Goal: Task Accomplishment & Management: Manage account settings

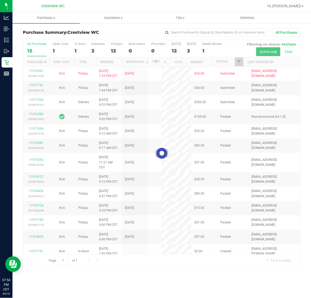
click at [284, 33] on button "All Purchases" at bounding box center [286, 32] width 29 height 9
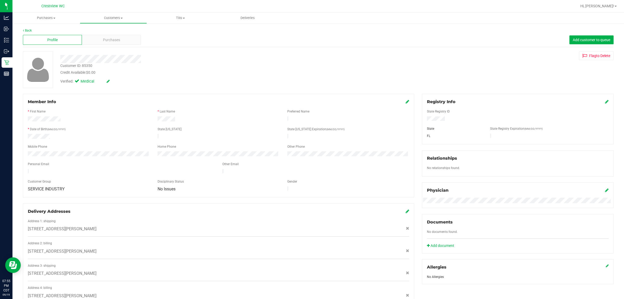
click at [311, 101] on icon at bounding box center [408, 101] width 4 height 4
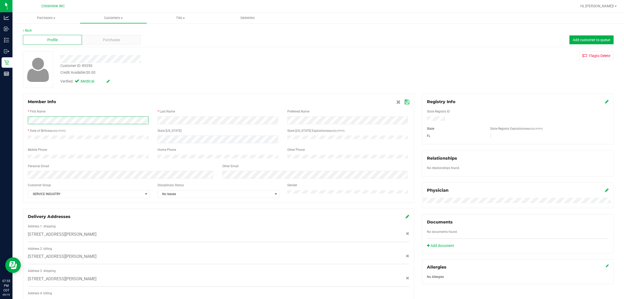
click at [41, 129] on form "Member Info * First Name * Last Name Preferred Name * Date of Birth (MM/DD/YYYY…" at bounding box center [218, 148] width 381 height 99
click at [311, 101] on icon at bounding box center [407, 102] width 5 height 4
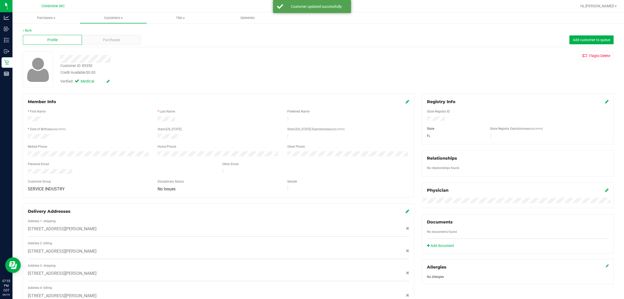
drag, startPoint x: 307, startPoint y: 84, endPoint x: 246, endPoint y: 98, distance: 63.1
click at [305, 84] on div "Verified: Medical" at bounding box center [205, 80] width 299 height 11
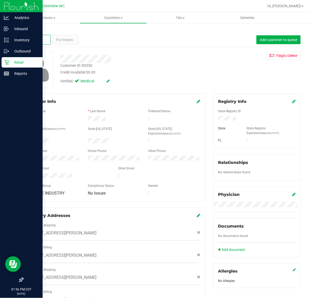
click at [7, 62] on icon at bounding box center [6, 62] width 5 height 5
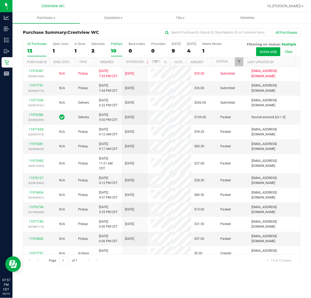
click at [117, 49] on div "10" at bounding box center [116, 51] width 11 height 6
click at [0, 0] on input "PickUps 10" at bounding box center [0, 0] width 0 height 0
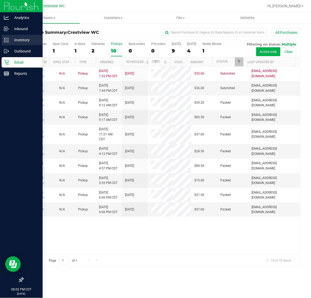
drag, startPoint x: 34, startPoint y: 44, endPoint x: 38, endPoint y: 41, distance: 4.9
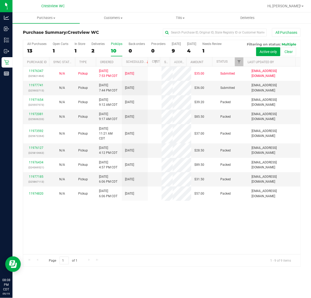
click at [116, 47] on label "PickUps 10" at bounding box center [116, 49] width 11 height 14
click at [0, 0] on input "PickUps 10" at bounding box center [0, 0] width 0 height 0
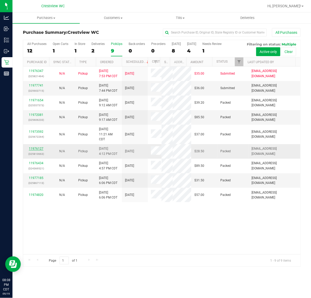
click at [38, 151] on link "11976127" at bounding box center [36, 149] width 15 height 4
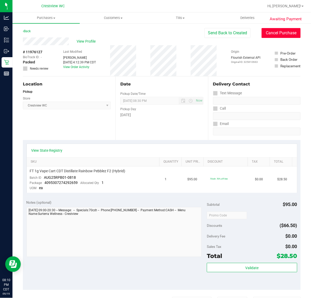
click at [274, 31] on button "Cancel Purchase" at bounding box center [281, 33] width 39 height 10
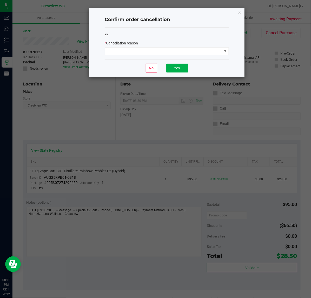
click at [201, 46] on div "* Cancellation reason" at bounding box center [167, 43] width 124 height 5
click at [200, 54] on span at bounding box center [163, 51] width 117 height 7
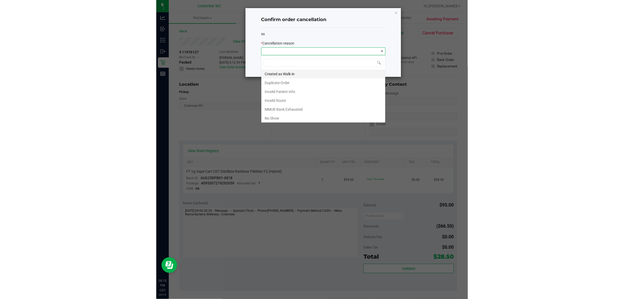
scroll to position [8, 124]
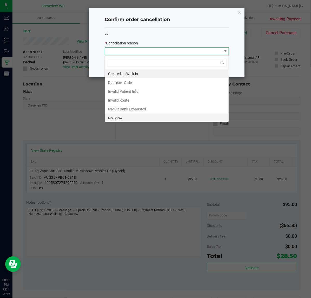
click at [116, 119] on li "No Show" at bounding box center [167, 118] width 124 height 9
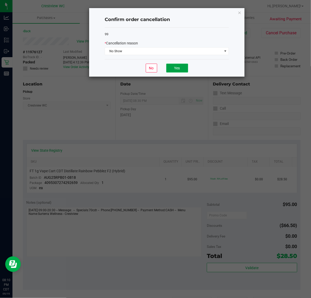
click at [176, 71] on button "Yes" at bounding box center [177, 68] width 22 height 9
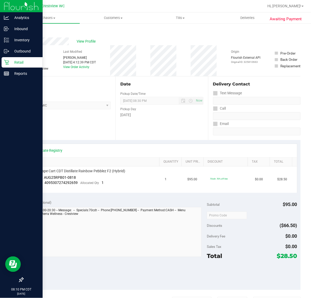
click at [8, 64] on icon at bounding box center [6, 62] width 5 height 5
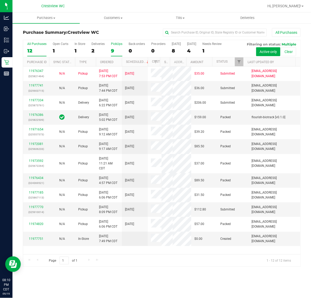
click at [113, 48] on div "9" at bounding box center [116, 51] width 11 height 6
click at [0, 0] on input "PickUps 9" at bounding box center [0, 0] width 0 height 0
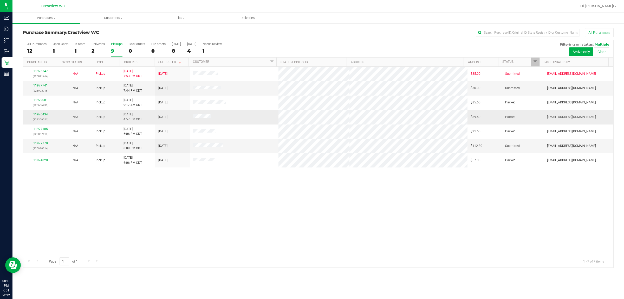
click at [42, 115] on link "11976434" at bounding box center [40, 114] width 15 height 4
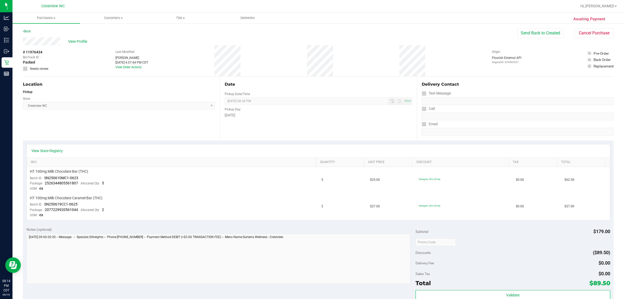
click at [311, 27] on div "Awaiting Payment Back Send Back to Created Cancel Purchase View Profile # 11976…" at bounding box center [318, 235] width 612 height 425
click at [311, 35] on button "Cancel Purchase" at bounding box center [594, 33] width 39 height 10
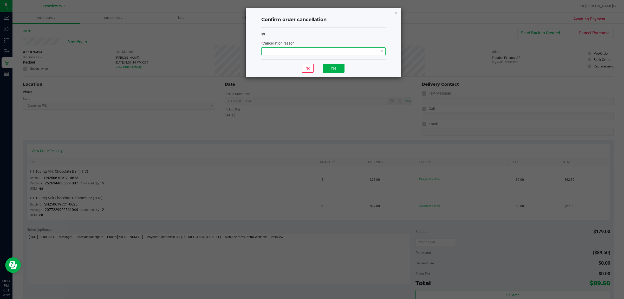
click at [311, 51] on span at bounding box center [320, 51] width 117 height 7
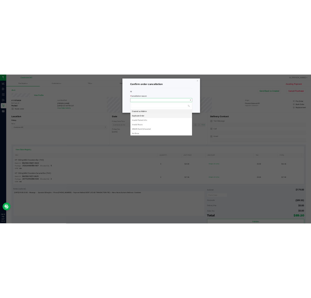
scroll to position [8, 124]
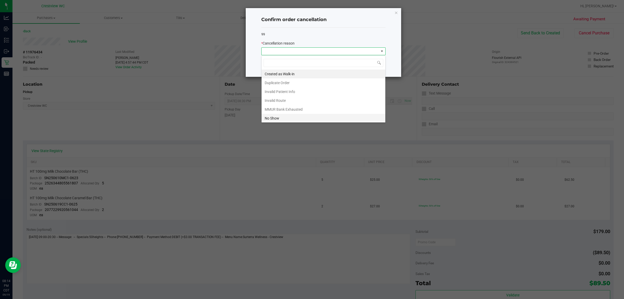
click at [290, 120] on li "No Show" at bounding box center [324, 118] width 124 height 9
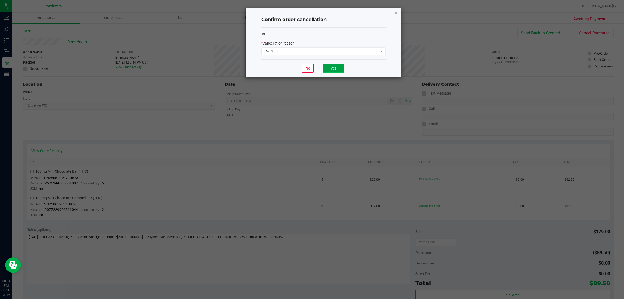
click at [311, 70] on button "Yes" at bounding box center [334, 68] width 22 height 9
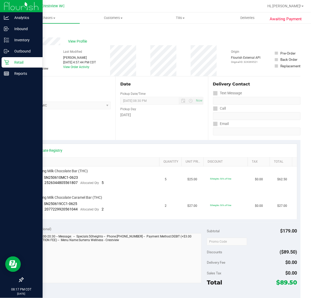
click at [8, 62] on div "Retail" at bounding box center [22, 62] width 41 height 10
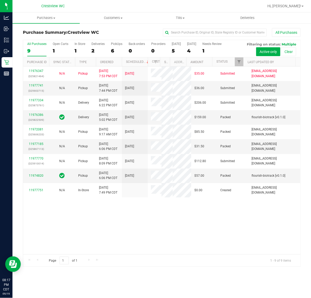
click at [114, 47] on label "PickUps 6" at bounding box center [116, 49] width 11 height 14
click at [0, 0] on input "PickUps 6" at bounding box center [0, 0] width 0 height 0
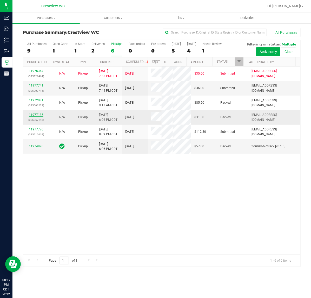
click at [37, 117] on link "11977185" at bounding box center [36, 115] width 15 height 4
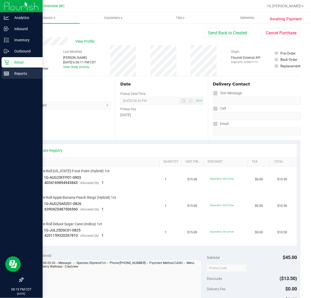
click at [9, 76] on p "Reports" at bounding box center [24, 73] width 31 height 6
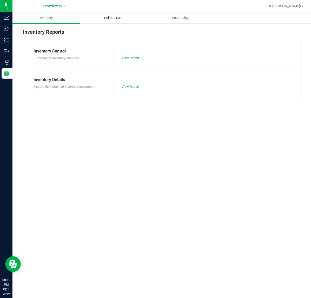
click at [123, 21] on uib-tab-heading "Point of Sale" at bounding box center [113, 18] width 67 height 10
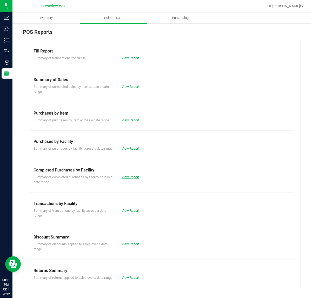
click at [133, 179] on link "View Report" at bounding box center [131, 177] width 18 height 4
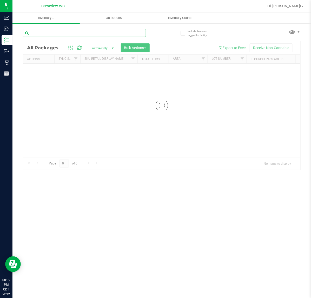
click at [66, 34] on input "text" at bounding box center [84, 33] width 123 height 8
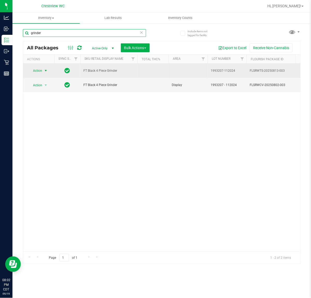
type input "grinder"
click at [41, 70] on span "Action" at bounding box center [35, 70] width 14 height 7
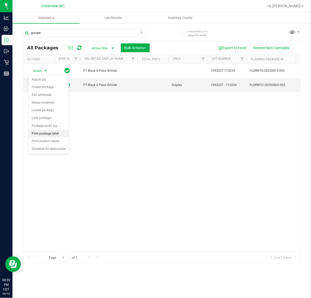
click at [52, 133] on li "Print package label" at bounding box center [49, 134] width 40 height 8
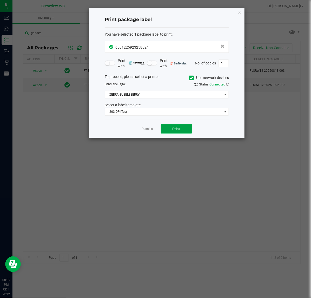
click at [185, 129] on button "Print" at bounding box center [176, 128] width 31 height 9
drag, startPoint x: 150, startPoint y: 131, endPoint x: 148, endPoint y: 129, distance: 2.8
click at [149, 130] on link "Dismiss" at bounding box center [147, 129] width 11 height 4
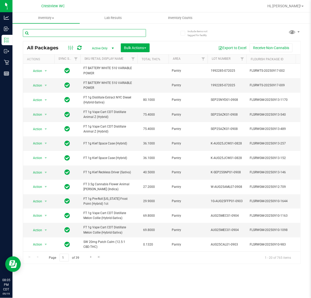
click at [77, 32] on input "text" at bounding box center [84, 33] width 123 height 8
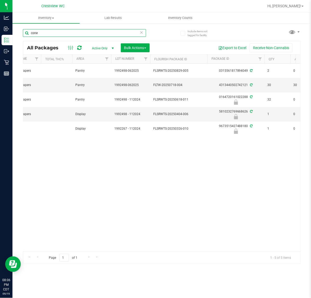
type input "cone"
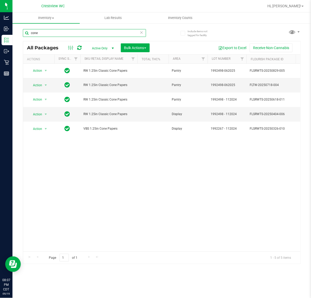
drag, startPoint x: 37, startPoint y: 31, endPoint x: -38, endPoint y: 31, distance: 74.6
click at [0, 31] on html "Analytics Inbound Inventory Outbound Retail Reports 08:07 PM CDT 09/19/2025 09/…" at bounding box center [155, 149] width 311 height 298
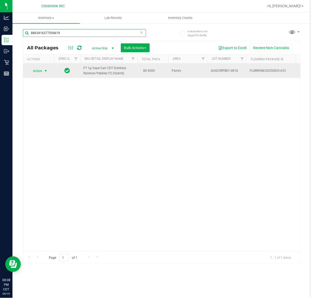
type input "8863416377554619"
click at [47, 72] on span "select" at bounding box center [46, 71] width 4 height 4
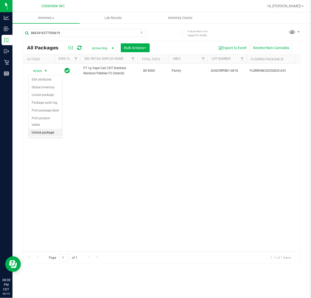
click at [50, 129] on li "Unlock package" at bounding box center [46, 133] width 34 height 8
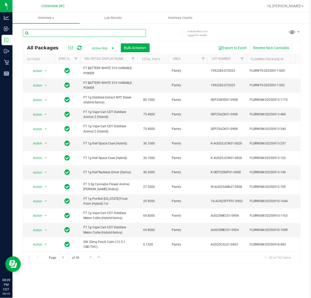
click at [99, 36] on input "text" at bounding box center [84, 33] width 123 height 8
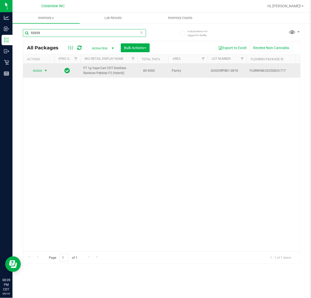
type input "92659"
click at [41, 70] on span "Action" at bounding box center [35, 70] width 14 height 7
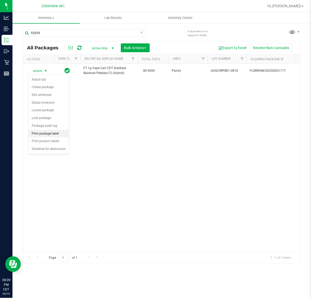
click at [42, 135] on li "Print package label" at bounding box center [49, 134] width 40 height 8
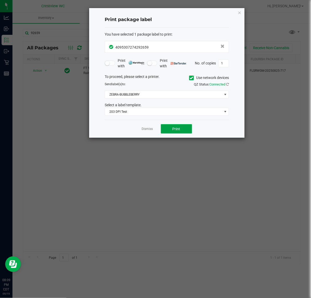
click at [180, 127] on button "Print" at bounding box center [176, 128] width 31 height 9
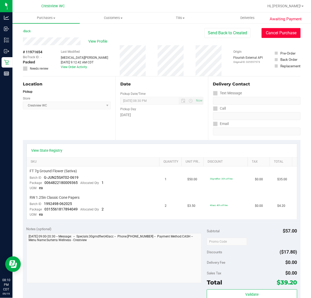
click at [283, 28] on button "Cancel Purchase" at bounding box center [281, 33] width 39 height 10
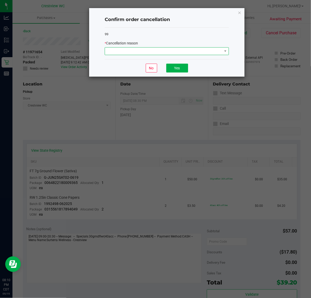
click at [177, 51] on span at bounding box center [163, 51] width 117 height 7
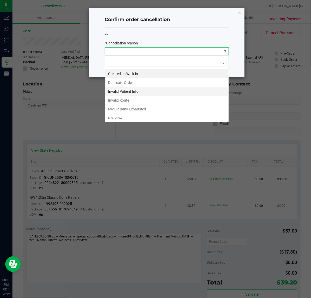
scroll to position [8, 124]
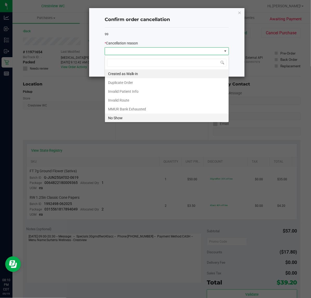
click at [125, 120] on li "No Show" at bounding box center [167, 118] width 124 height 9
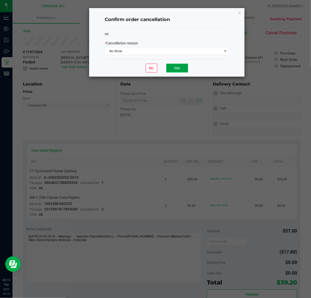
click at [177, 67] on button "Yes" at bounding box center [177, 68] width 22 height 9
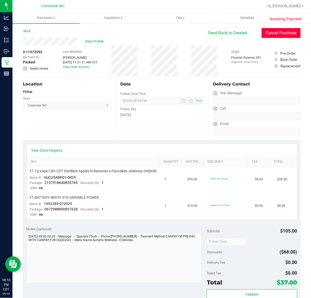
click at [283, 32] on button "Cancel Purchase" at bounding box center [281, 33] width 39 height 10
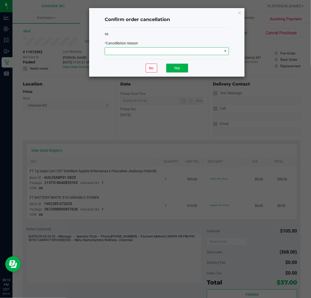
click at [206, 54] on span at bounding box center [163, 51] width 117 height 7
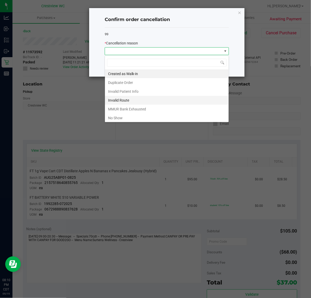
scroll to position [8, 124]
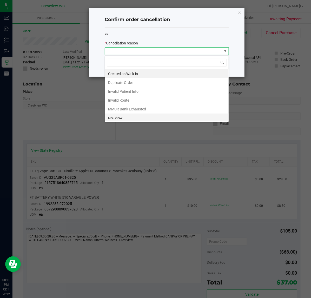
click at [119, 118] on li "No Show" at bounding box center [167, 118] width 124 height 9
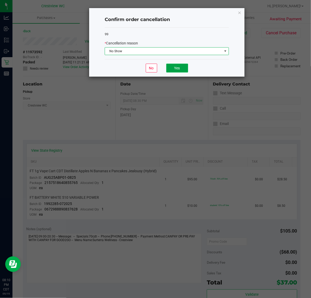
click at [178, 65] on button "Yes" at bounding box center [177, 68] width 22 height 9
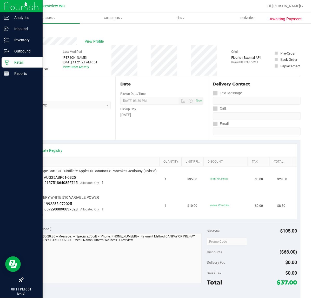
click at [9, 60] on p "Retail" at bounding box center [24, 62] width 31 height 6
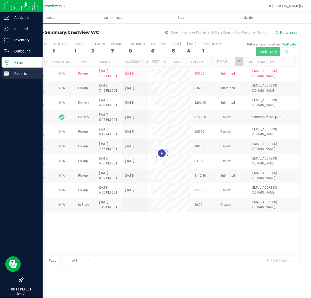
click at [7, 72] on icon at bounding box center [6, 73] width 5 height 5
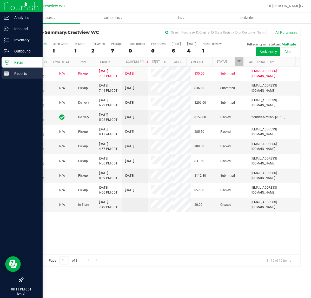
click at [12, 75] on p "Reports" at bounding box center [24, 73] width 31 height 6
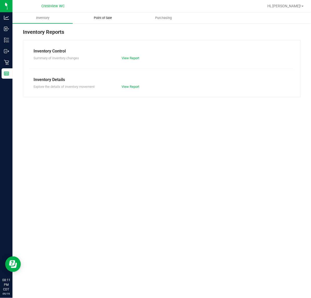
click at [104, 20] on span "Point of Sale" at bounding box center [103, 18] width 32 height 5
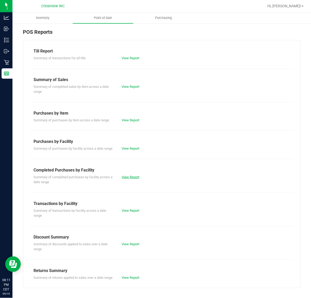
click at [133, 179] on link "View Report" at bounding box center [131, 177] width 18 height 4
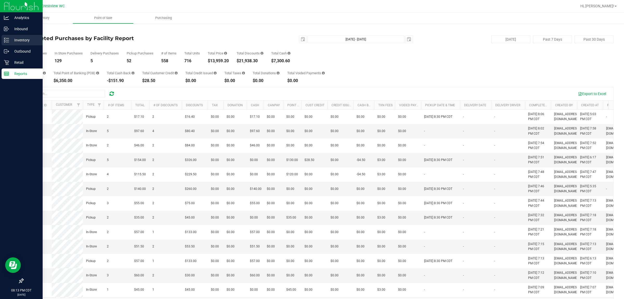
click at [7, 42] on icon at bounding box center [6, 39] width 5 height 5
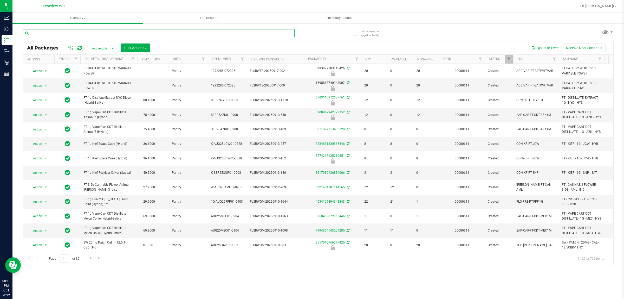
click at [92, 35] on input "text" at bounding box center [159, 33] width 272 height 8
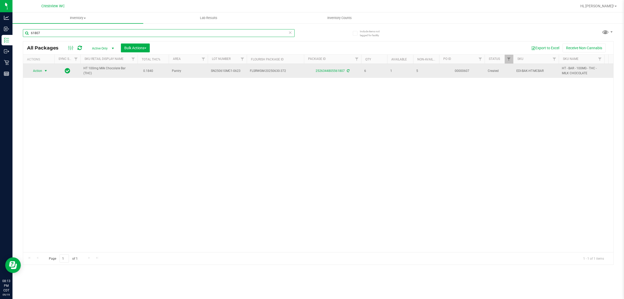
type input "61807"
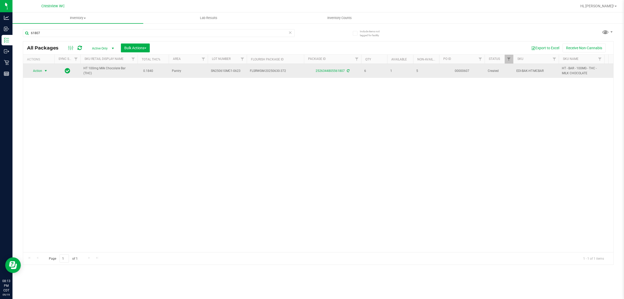
click at [45, 72] on span "select" at bounding box center [46, 71] width 4 height 4
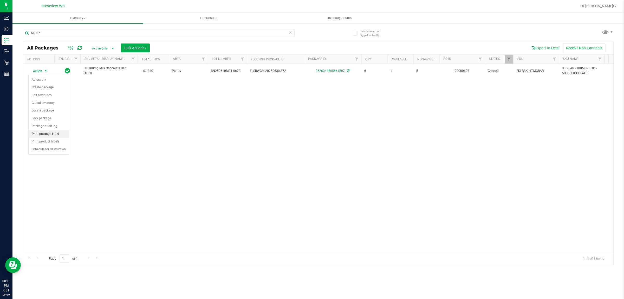
click at [50, 136] on li "Print package label" at bounding box center [49, 134] width 40 height 8
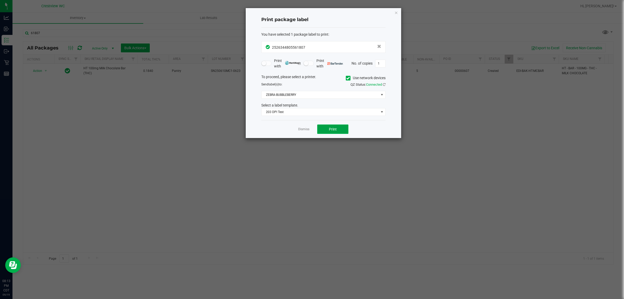
click at [311, 127] on button "Print" at bounding box center [332, 128] width 31 height 9
click at [311, 64] on input "1" at bounding box center [381, 63] width 10 height 7
type input "5"
click at [298, 128] on link "Dismiss" at bounding box center [303, 129] width 11 height 4
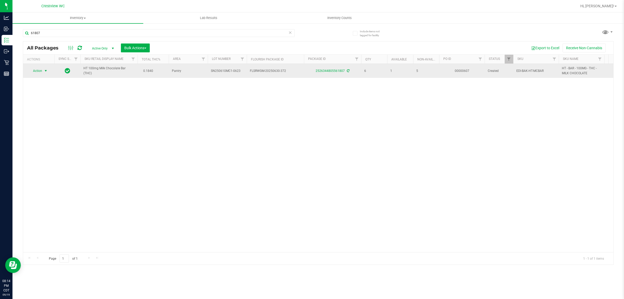
click at [45, 72] on span "select" at bounding box center [46, 71] width 4 height 4
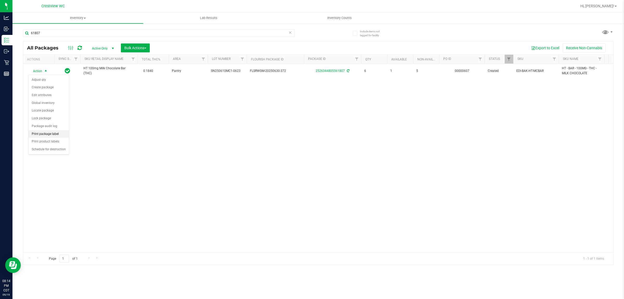
click at [49, 136] on li "Print package label" at bounding box center [49, 134] width 40 height 8
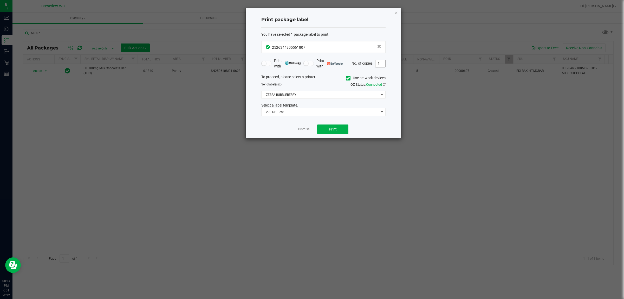
click at [311, 62] on input "1" at bounding box center [381, 63] width 10 height 7
type input "4"
click at [311, 127] on span "Print" at bounding box center [333, 129] width 8 height 4
click at [301, 129] on link "Dismiss" at bounding box center [303, 129] width 11 height 4
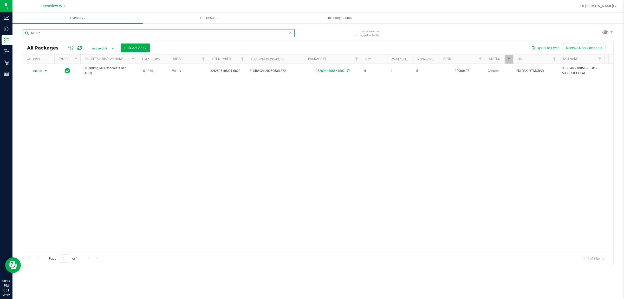
click at [48, 29] on input "61807" at bounding box center [159, 33] width 272 height 8
type input "6"
type input "561044"
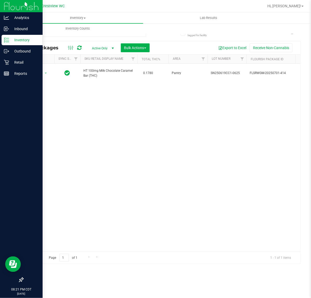
click at [12, 40] on p "Inventory" at bounding box center [24, 40] width 31 height 6
click at [18, 60] on p "Retail" at bounding box center [24, 62] width 31 height 6
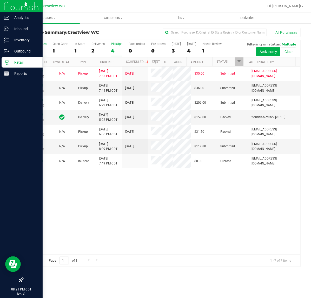
click at [116, 49] on div "4" at bounding box center [116, 51] width 11 height 6
click at [0, 0] on input "PickUps 4" at bounding box center [0, 0] width 0 height 0
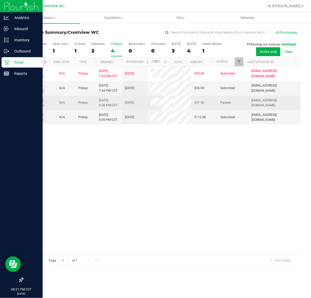
click at [37, 102] on link "11977185" at bounding box center [36, 101] width 15 height 4
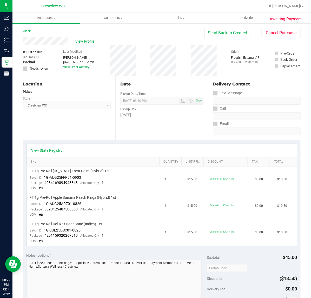
click at [273, 40] on div "View Profile # 11977185 BioTrack ID: - Packed Needs review Last Modified Quinti…" at bounding box center [162, 56] width 278 height 39
click at [274, 37] on button "Cancel Purchase" at bounding box center [281, 33] width 39 height 10
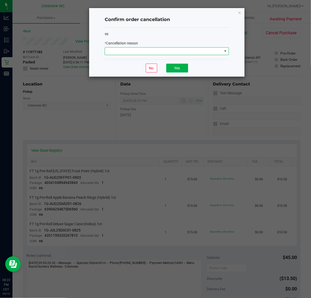
click at [142, 54] on span at bounding box center [163, 51] width 117 height 7
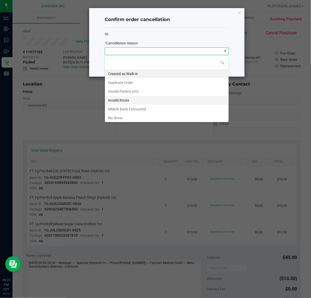
scroll to position [8, 124]
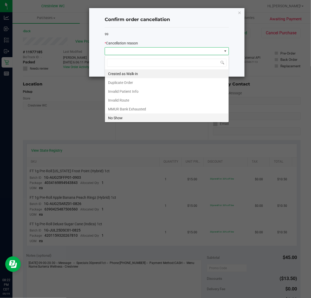
click at [124, 120] on li "No Show" at bounding box center [167, 118] width 124 height 9
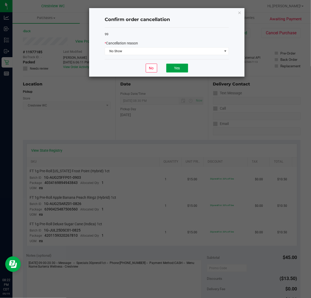
click at [176, 67] on button "Yes" at bounding box center [177, 68] width 22 height 9
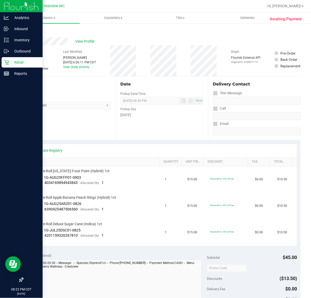
click at [4, 58] on div "Retail" at bounding box center [22, 62] width 41 height 10
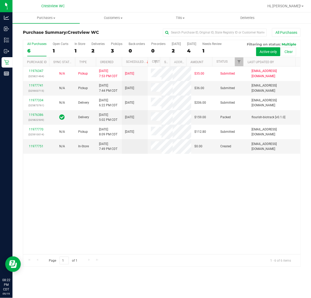
click at [113, 49] on div "3" at bounding box center [116, 51] width 11 height 6
click at [0, 0] on input "PickUps 3" at bounding box center [0, 0] width 0 height 0
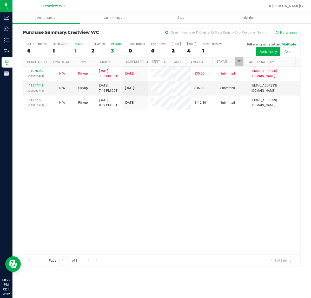
click at [75, 49] on div "1" at bounding box center [80, 51] width 11 height 6
click at [0, 0] on input "In Store 1" at bounding box center [0, 0] width 0 height 0
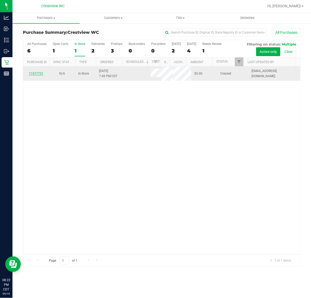
click at [38, 74] on link "11977751" at bounding box center [36, 74] width 15 height 4
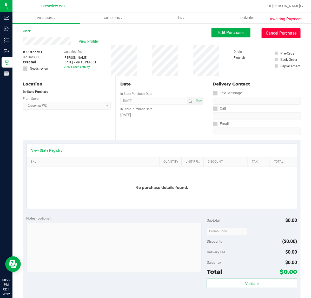
click at [280, 34] on button "Cancel Purchase" at bounding box center [281, 33] width 39 height 10
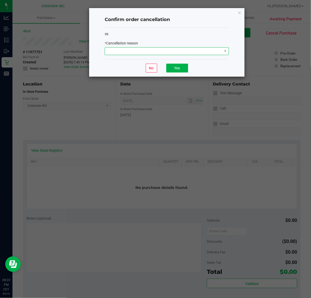
click at [168, 53] on span at bounding box center [163, 51] width 117 height 7
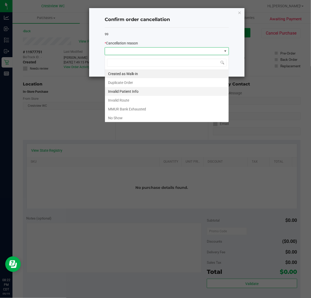
scroll to position [8, 124]
drag, startPoint x: 116, startPoint y: 120, endPoint x: 186, endPoint y: 67, distance: 88.0
click at [117, 119] on li "No Show" at bounding box center [167, 118] width 124 height 9
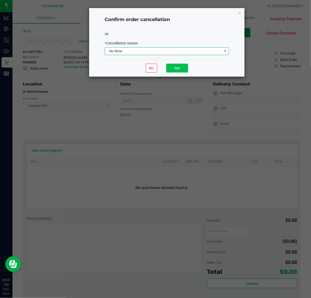
drag, startPoint x: 165, startPoint y: 72, endPoint x: 173, endPoint y: 67, distance: 10.0
click at [169, 70] on div "No Yes" at bounding box center [167, 67] width 124 height 17
click at [173, 67] on button "Yes" at bounding box center [177, 68] width 22 height 9
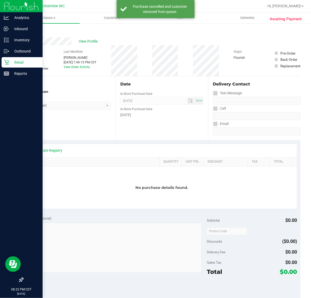
click at [8, 62] on icon at bounding box center [6, 62] width 5 height 5
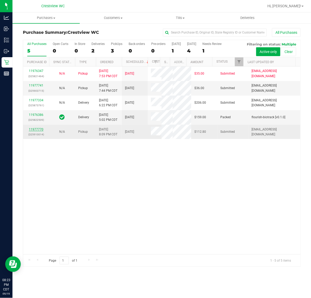
click at [38, 131] on link "11977770" at bounding box center [36, 130] width 15 height 4
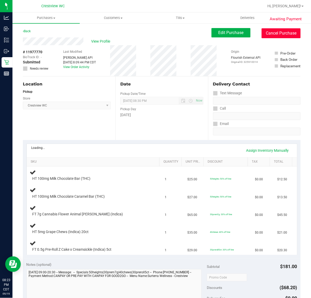
click at [276, 31] on button "Cancel Purchase" at bounding box center [281, 33] width 39 height 10
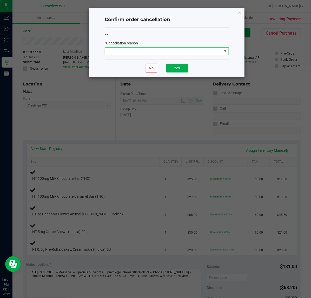
click at [184, 51] on span at bounding box center [163, 51] width 117 height 7
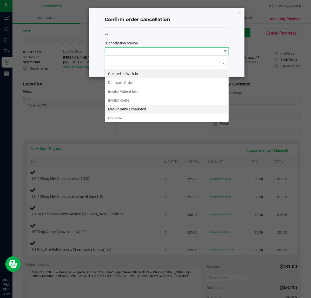
scroll to position [8, 124]
click at [128, 120] on li "No Show" at bounding box center [167, 118] width 124 height 9
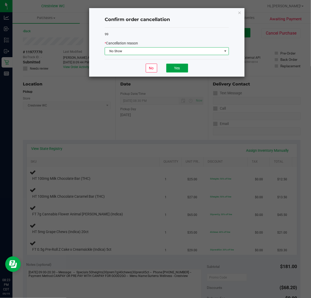
drag, startPoint x: 172, startPoint y: 67, endPoint x: 202, endPoint y: 77, distance: 31.6
click at [172, 67] on button "Yes" at bounding box center [177, 68] width 22 height 9
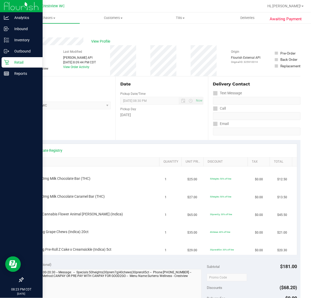
click at [7, 64] on icon at bounding box center [6, 62] width 5 height 5
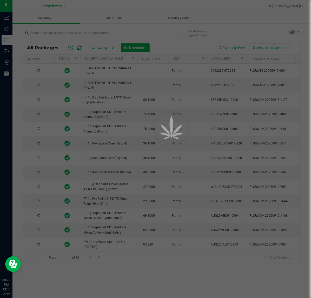
drag, startPoint x: 77, startPoint y: 48, endPoint x: 97, endPoint y: 30, distance: 26.5
click at [96, 31] on div at bounding box center [155, 149] width 311 height 298
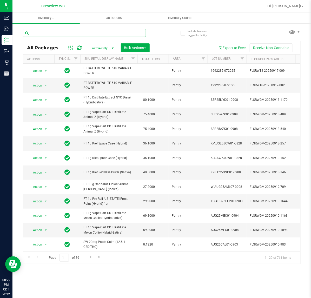
click at [90, 34] on input "text" at bounding box center [84, 33] width 123 height 8
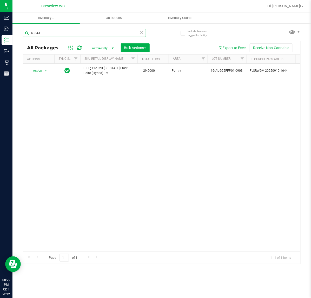
drag, startPoint x: 42, startPoint y: 33, endPoint x: 18, endPoint y: 36, distance: 24.7
click at [18, 36] on div "Include items not tagged for facility 43843 All Packages Active Only Active Onl…" at bounding box center [161, 102] width 299 height 159
type input "506560"
